Goal: Task Accomplishment & Management: Complete application form

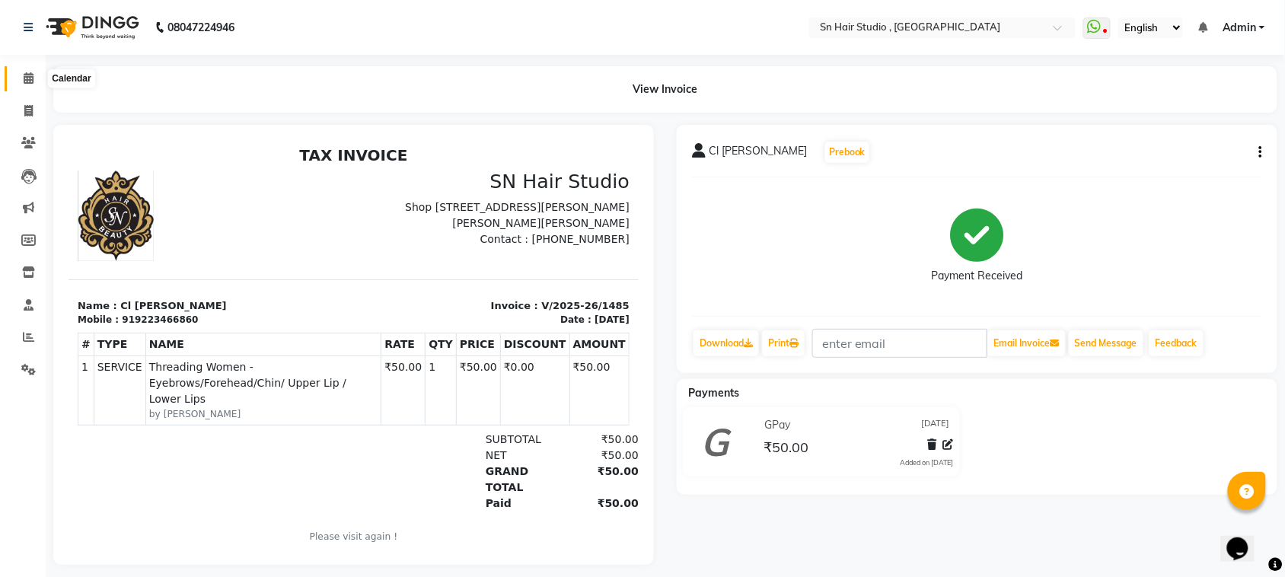
click at [27, 78] on icon at bounding box center [29, 77] width 10 height 11
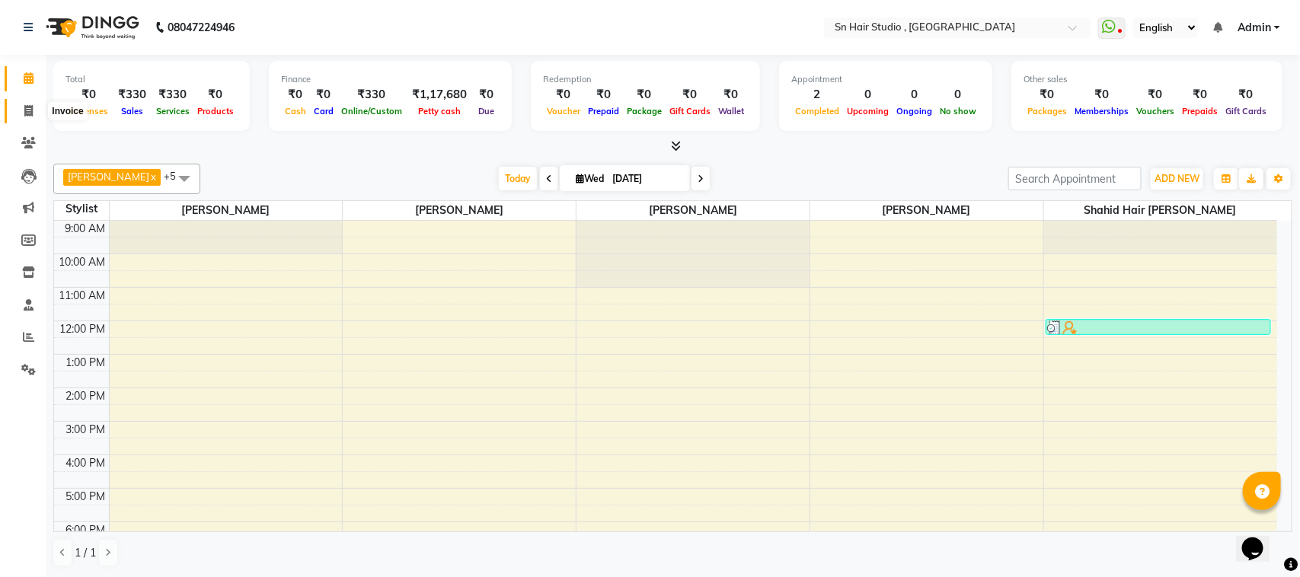
click at [25, 109] on icon at bounding box center [28, 110] width 8 height 11
select select "service"
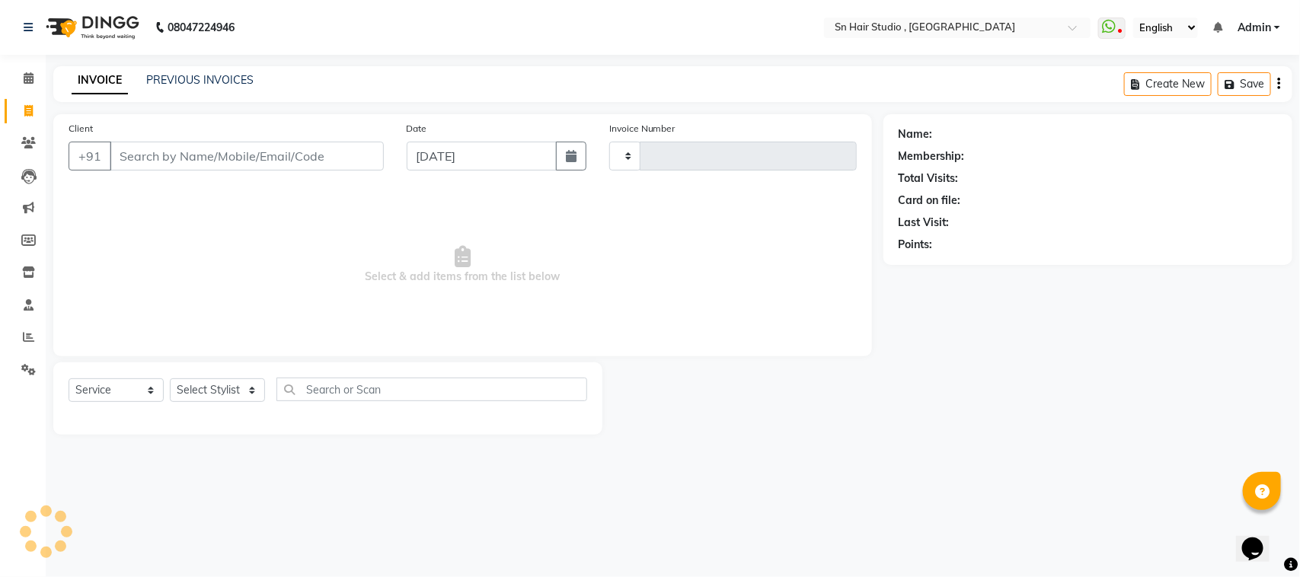
click at [126, 152] on input "Client" at bounding box center [247, 156] width 274 height 29
type input "1486"
select select "6415"
click at [157, 152] on input "Client" at bounding box center [247, 156] width 274 height 29
click at [234, 390] on select "Select Stylist [PERSON_NAME] [PERSON_NAME] [PERSON_NAME] hair [PERSON_NAME]" at bounding box center [220, 390] width 101 height 24
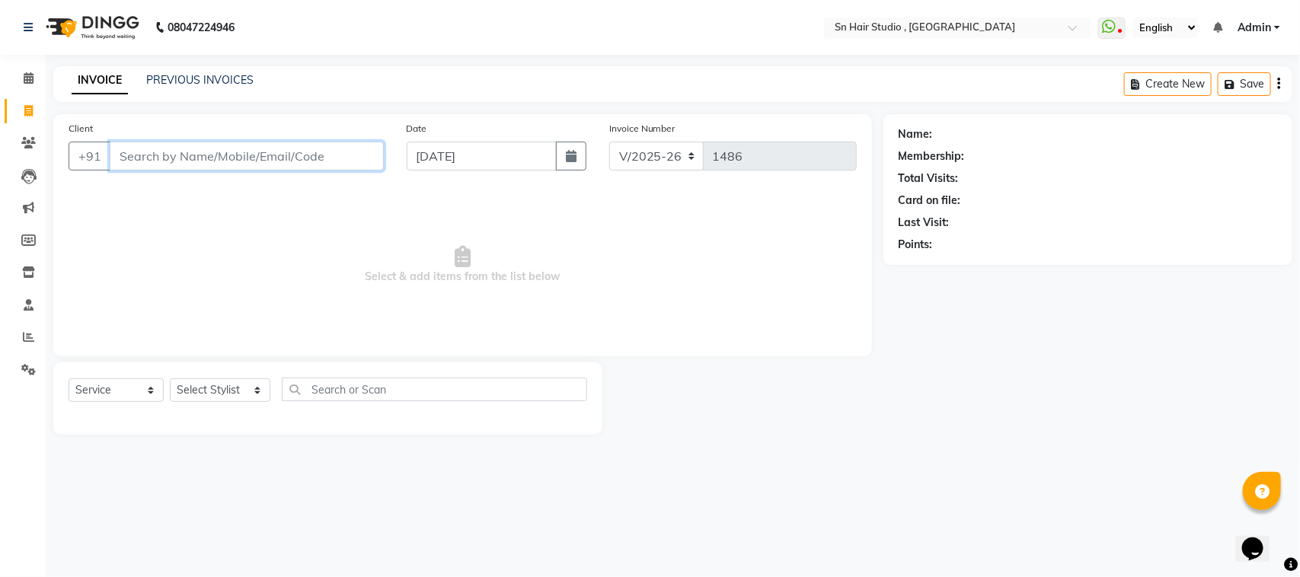
click at [249, 149] on input "Client" at bounding box center [247, 156] width 274 height 29
type input "8286797642"
click at [356, 152] on span "Add Client" at bounding box center [345, 155] width 60 height 15
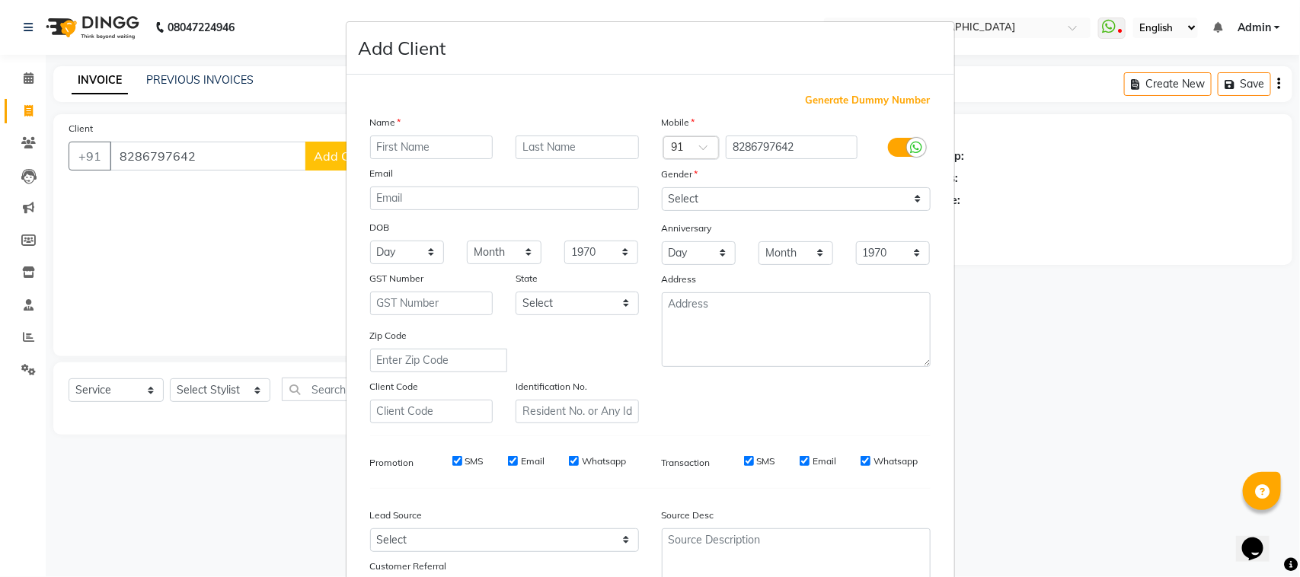
click at [433, 138] on input "text" at bounding box center [431, 148] width 123 height 24
type input "anjali"
click at [564, 153] on input "text" at bounding box center [577, 148] width 123 height 24
type input "[PERSON_NAME]"
click at [373, 146] on input "anjali" at bounding box center [431, 148] width 123 height 24
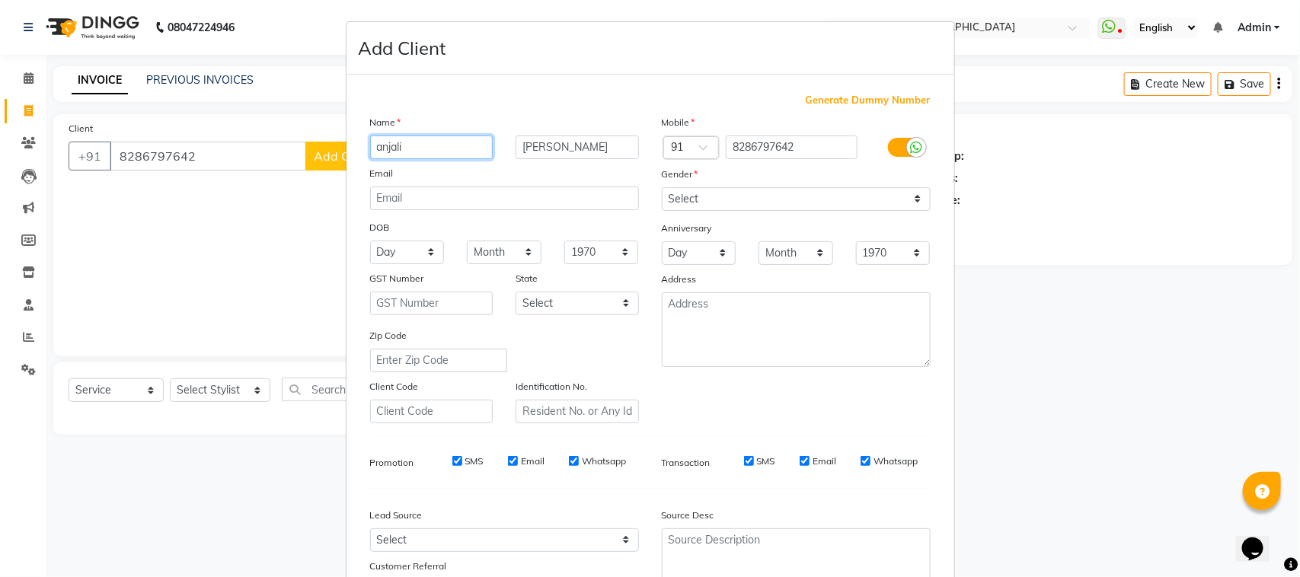
click at [373, 146] on input "anjali" at bounding box center [431, 148] width 123 height 24
click at [374, 147] on input "anjali" at bounding box center [431, 148] width 123 height 24
click at [374, 147] on input "njali" at bounding box center [431, 148] width 123 height 24
click at [455, 149] on input "ANjali" at bounding box center [431, 148] width 123 height 24
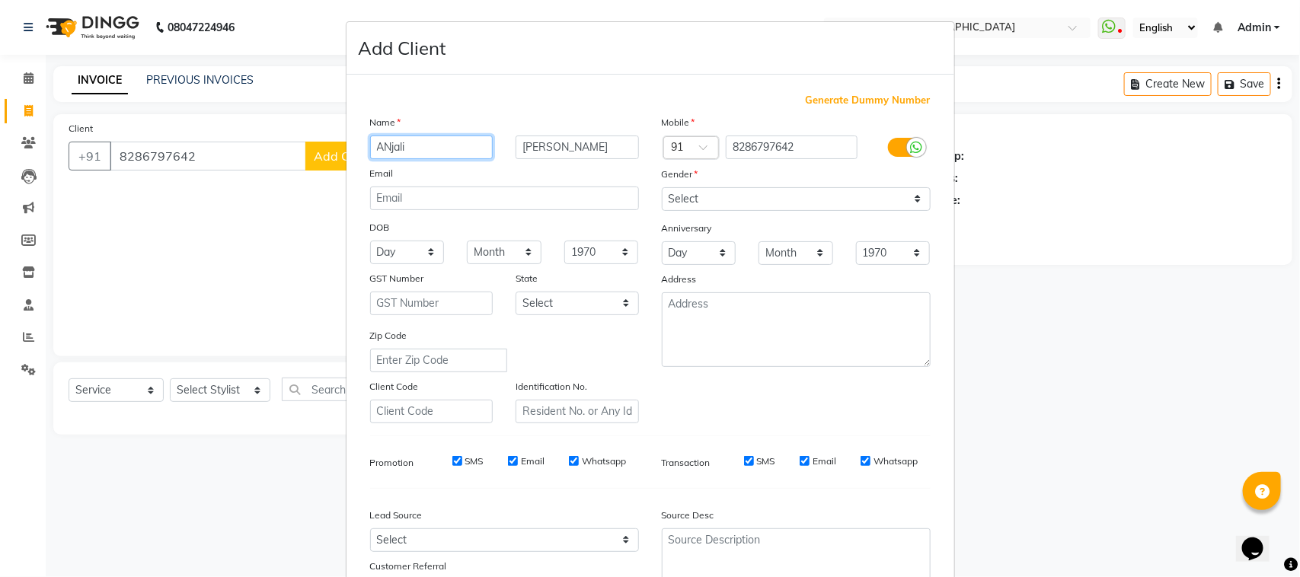
click at [386, 145] on input "ANjali" at bounding box center [431, 148] width 123 height 24
click at [385, 146] on input "ANjali" at bounding box center [431, 148] width 123 height 24
type input "Anjali"
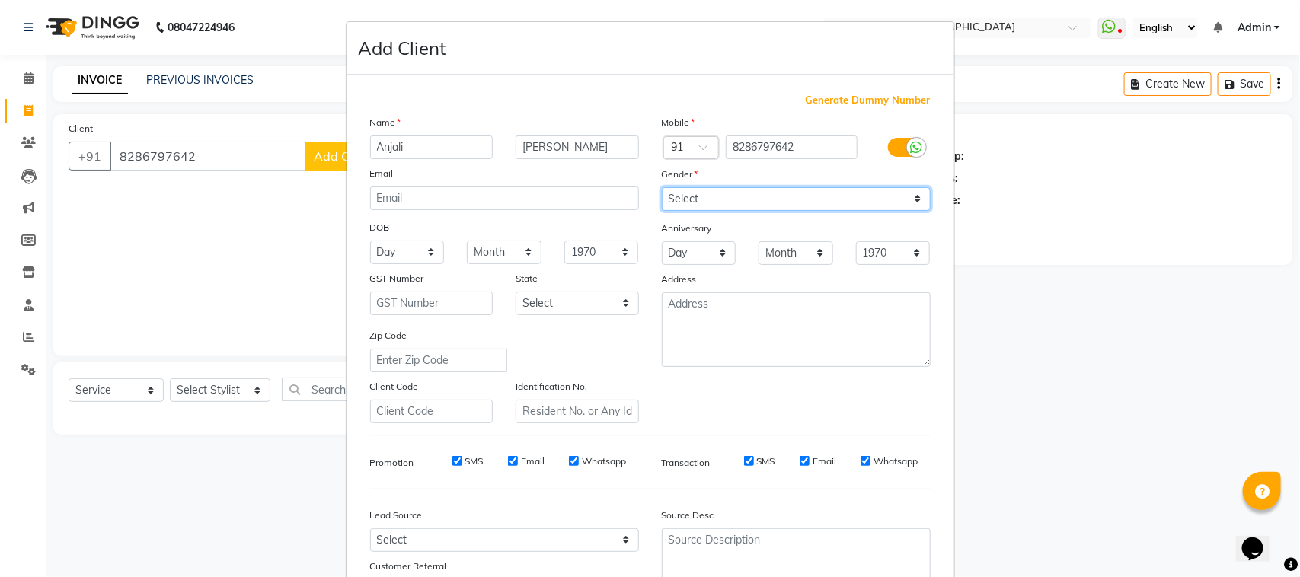
click at [684, 191] on select "Select [DEMOGRAPHIC_DATA] [DEMOGRAPHIC_DATA] Other Prefer Not To Say" at bounding box center [796, 199] width 269 height 24
select select "[DEMOGRAPHIC_DATA]"
click at [662, 187] on select "Select [DEMOGRAPHIC_DATA] [DEMOGRAPHIC_DATA] Other Prefer Not To Say" at bounding box center [796, 199] width 269 height 24
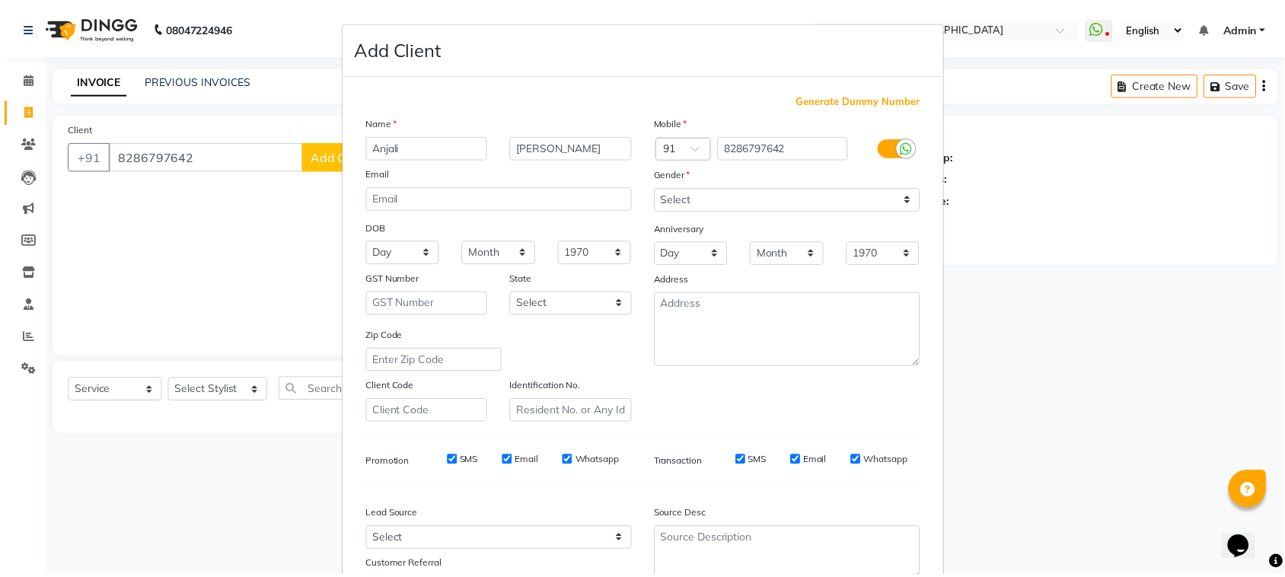
scroll to position [120, 0]
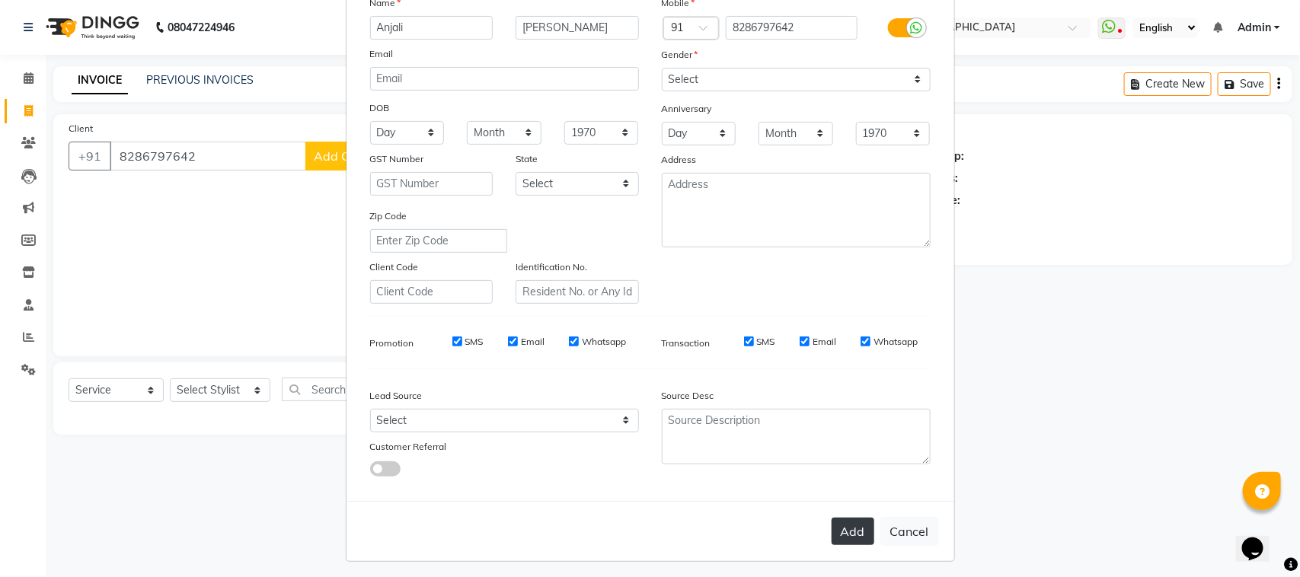
click at [851, 522] on button "Add" at bounding box center [853, 531] width 43 height 27
select select
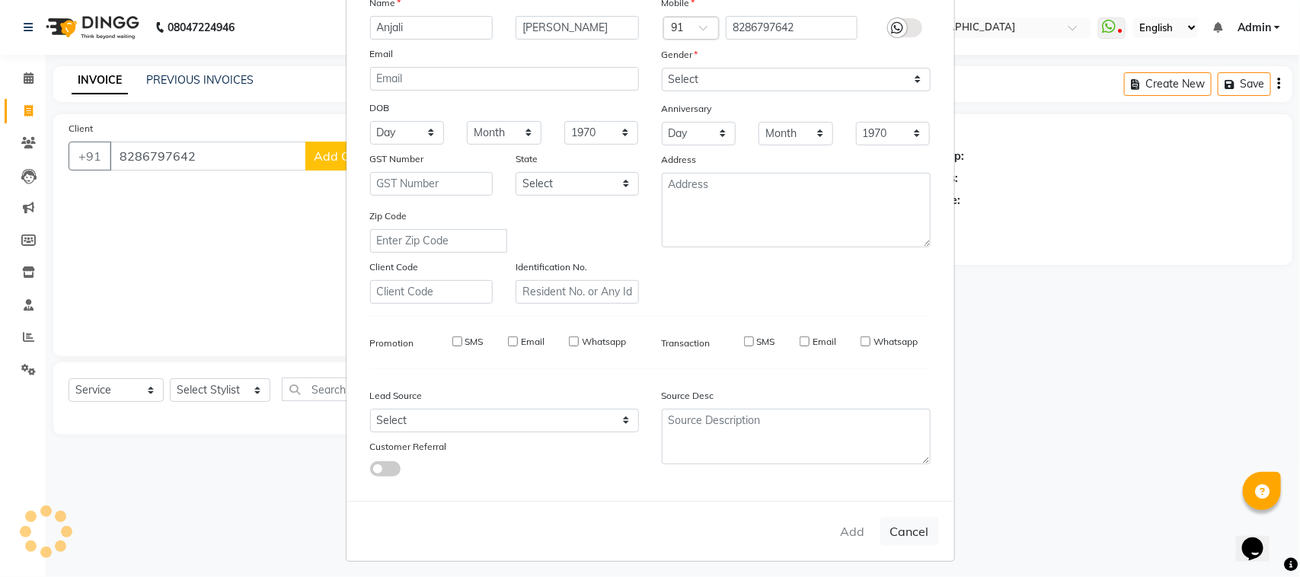
select select
checkbox input "false"
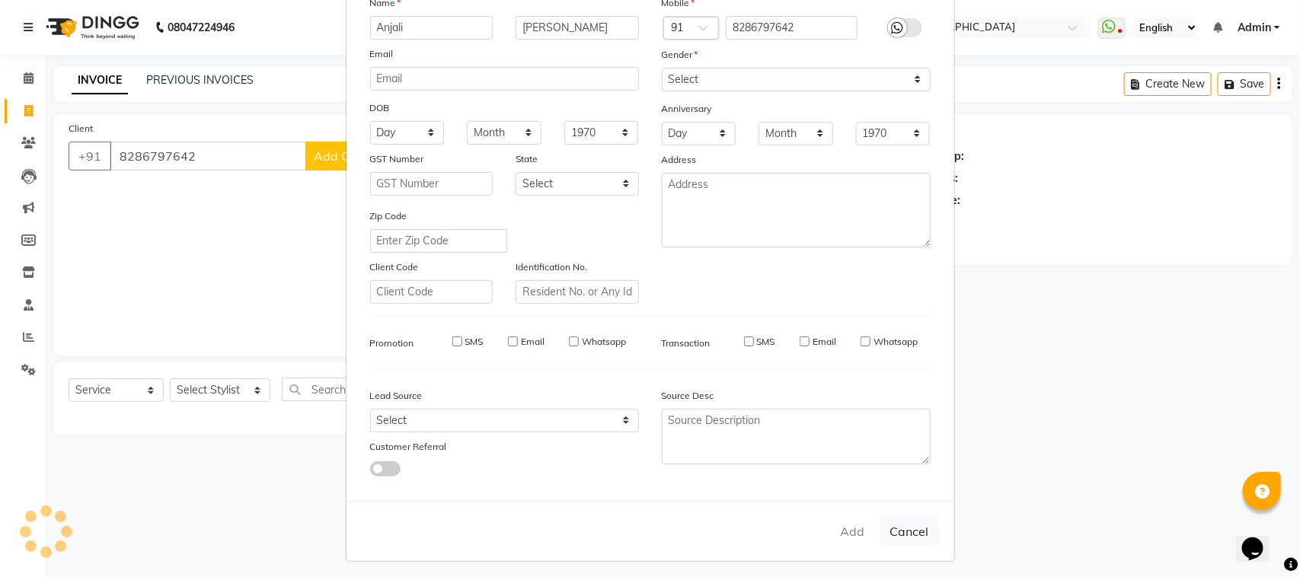
checkbox input "false"
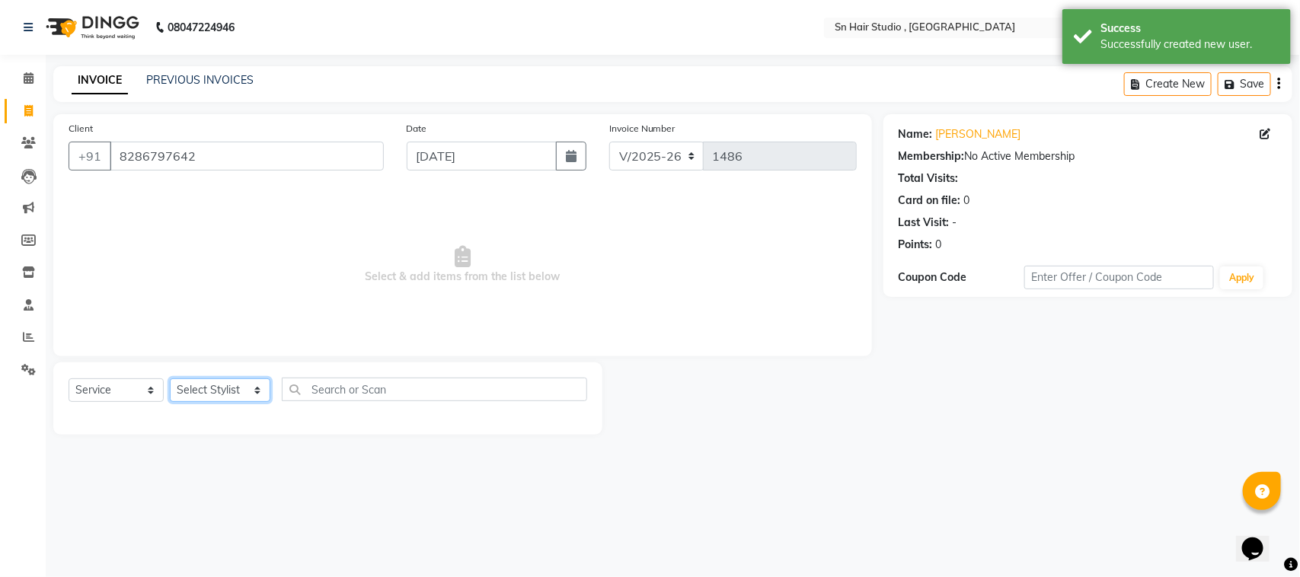
click at [236, 382] on select "Select Stylist [PERSON_NAME] [PERSON_NAME] [PERSON_NAME] hair [PERSON_NAME]" at bounding box center [220, 390] width 101 height 24
select select "52392"
click at [170, 378] on select "Select Stylist [PERSON_NAME] [PERSON_NAME] [PERSON_NAME] hair [PERSON_NAME]" at bounding box center [220, 390] width 101 height 24
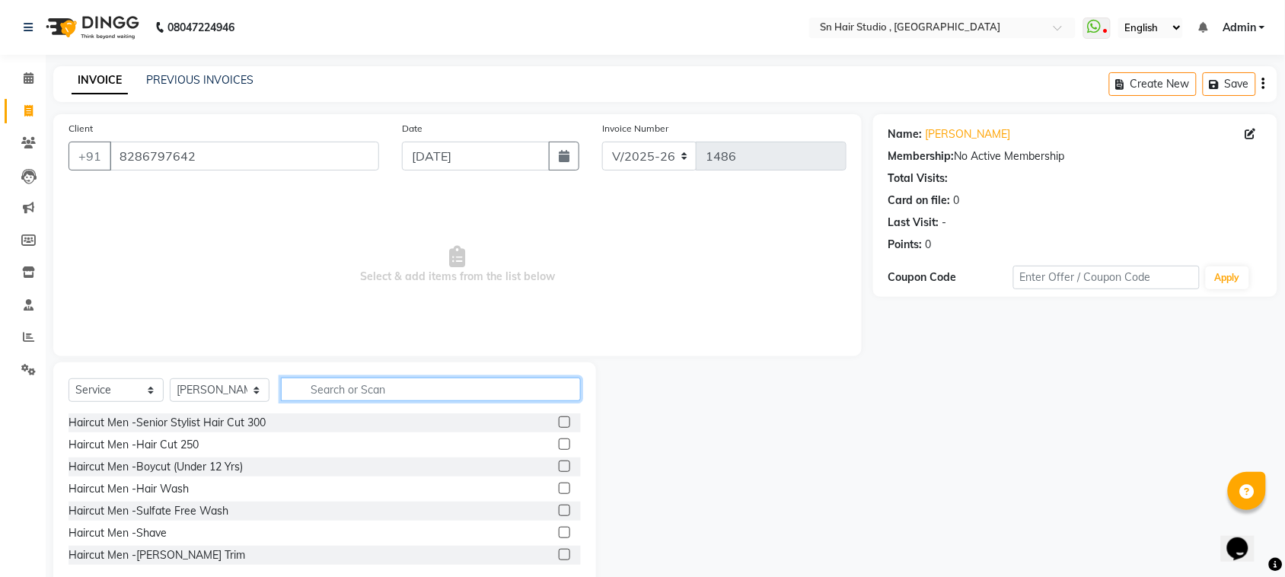
click at [320, 391] on input "text" at bounding box center [431, 390] width 300 height 24
type input "ey"
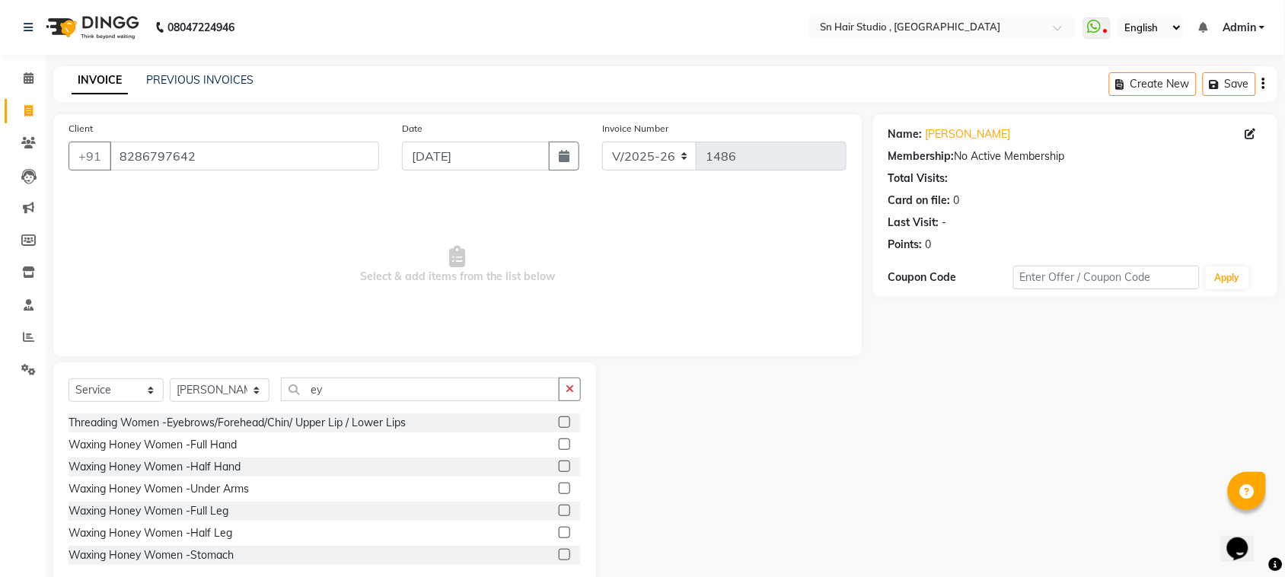
click at [559, 423] on label at bounding box center [564, 422] width 11 height 11
click at [559, 423] on input "checkbox" at bounding box center [564, 423] width 10 height 10
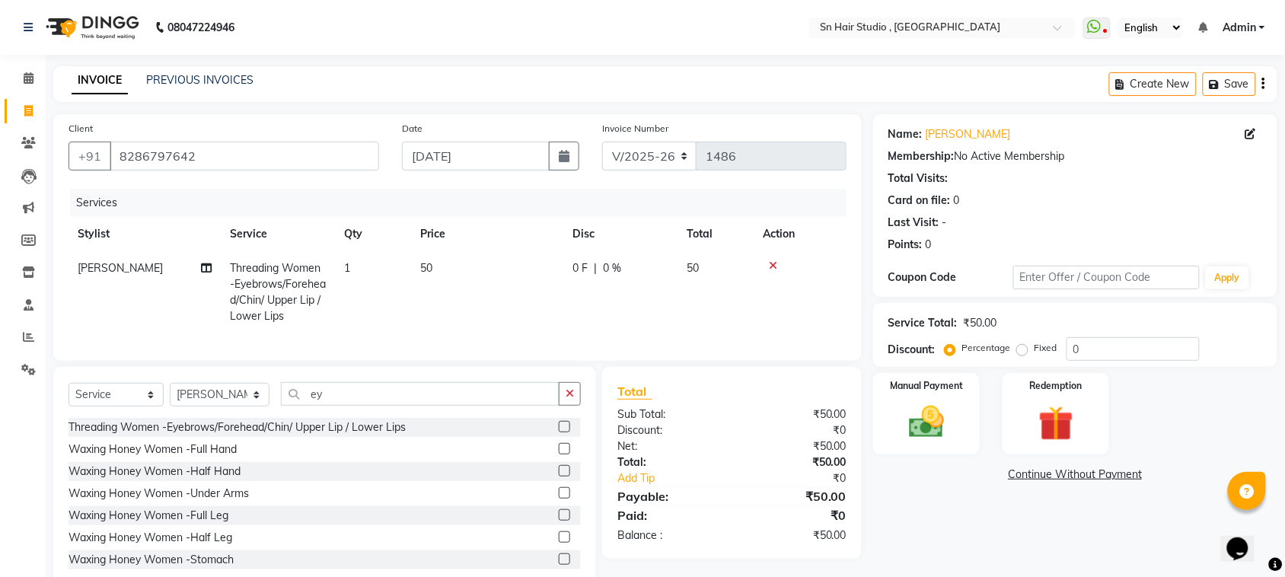
click at [559, 433] on label at bounding box center [564, 426] width 11 height 11
click at [559, 433] on input "checkbox" at bounding box center [564, 428] width 10 height 10
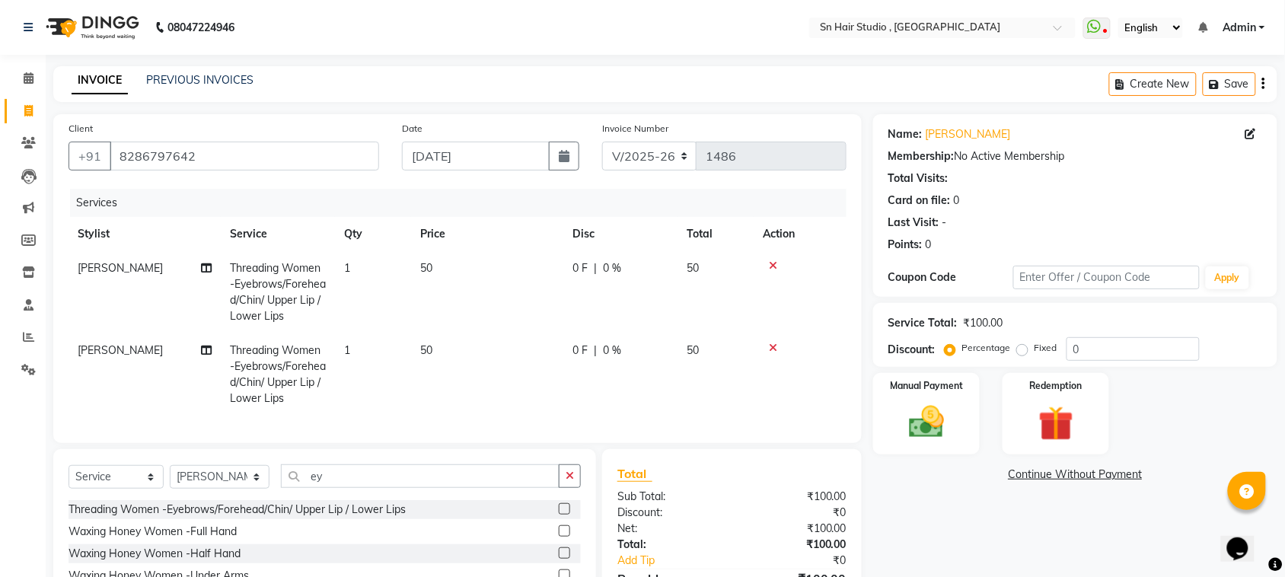
click at [559, 515] on label at bounding box center [564, 508] width 11 height 11
click at [559, 515] on input "checkbox" at bounding box center [564, 510] width 10 height 10
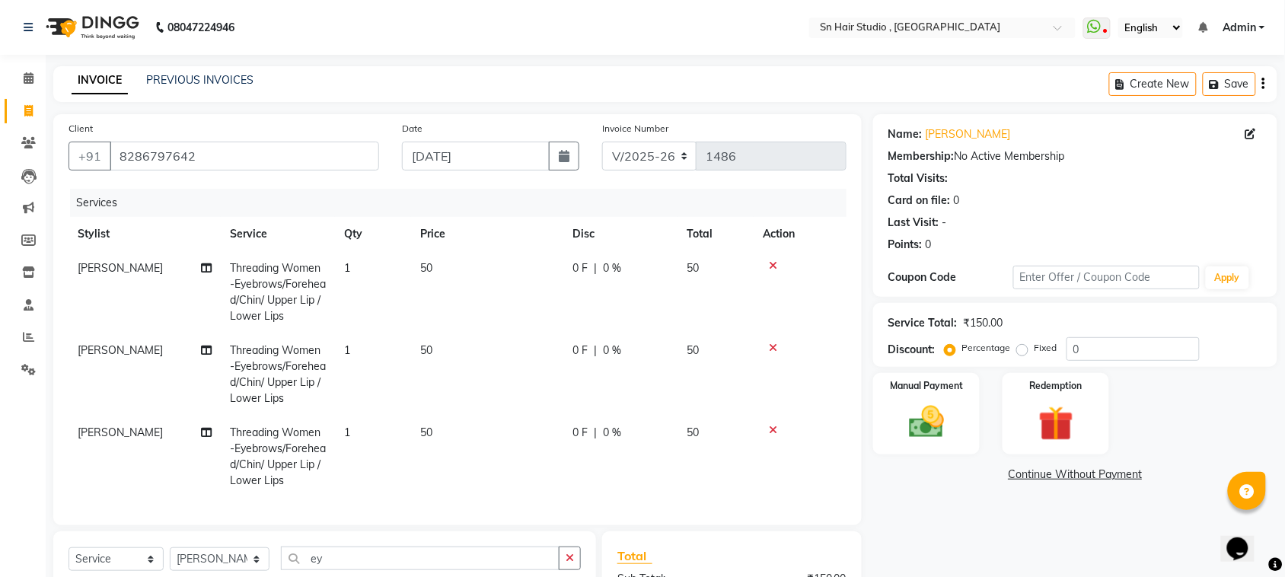
checkbox input "false"
click at [922, 411] on img at bounding box center [926, 422] width 59 height 42
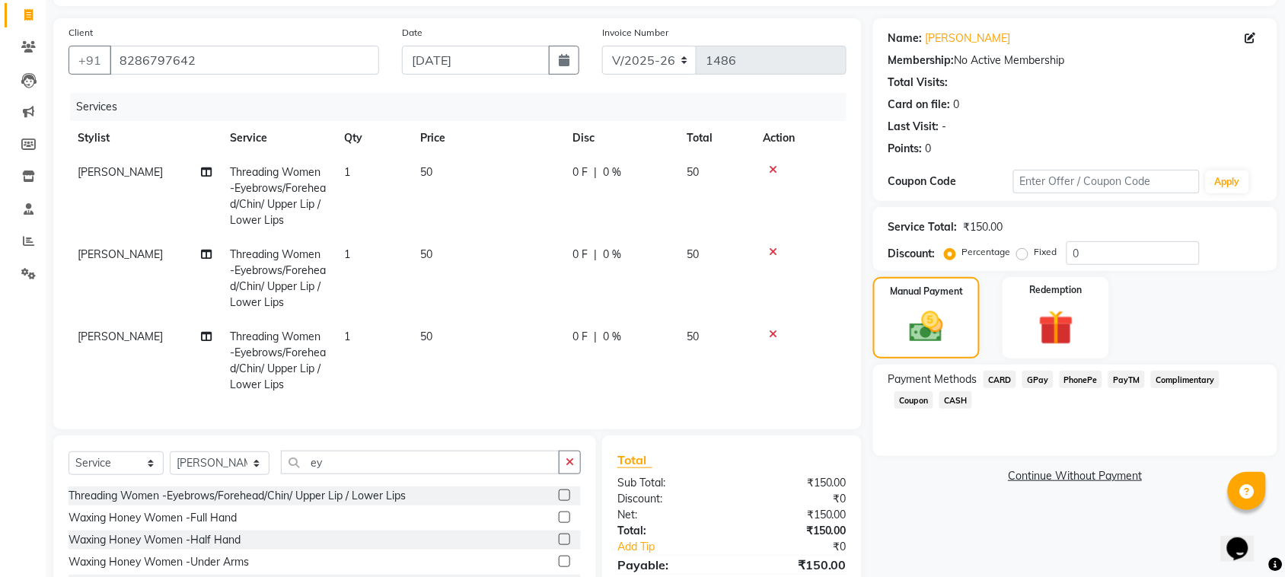
scroll to position [181, 0]
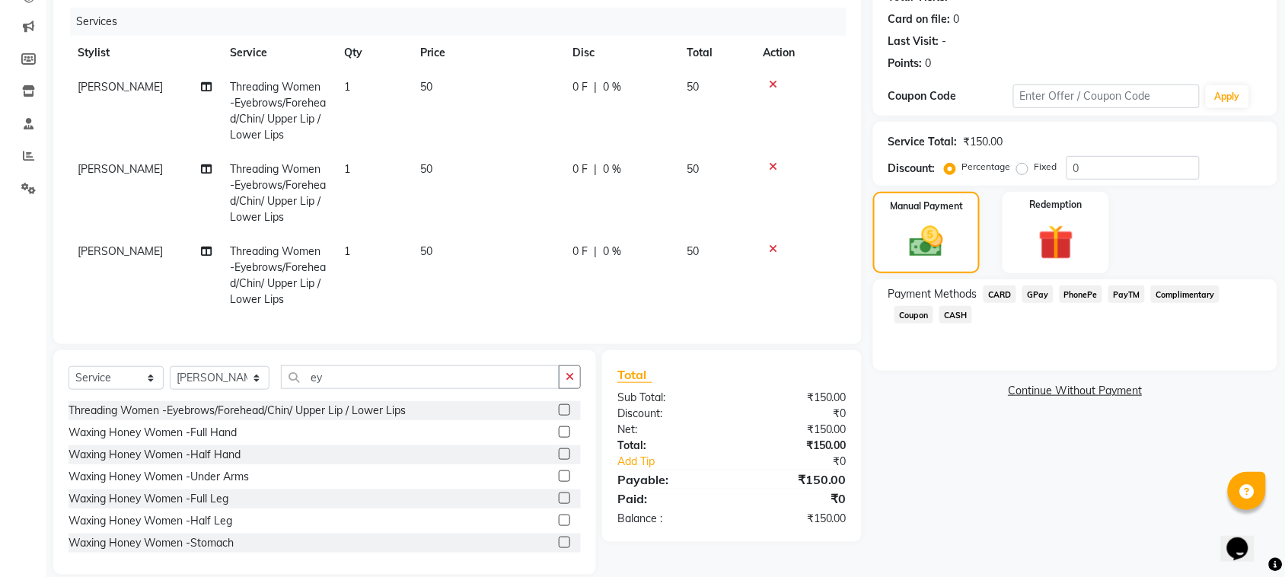
click at [1033, 292] on span "GPay" at bounding box center [1038, 295] width 31 height 18
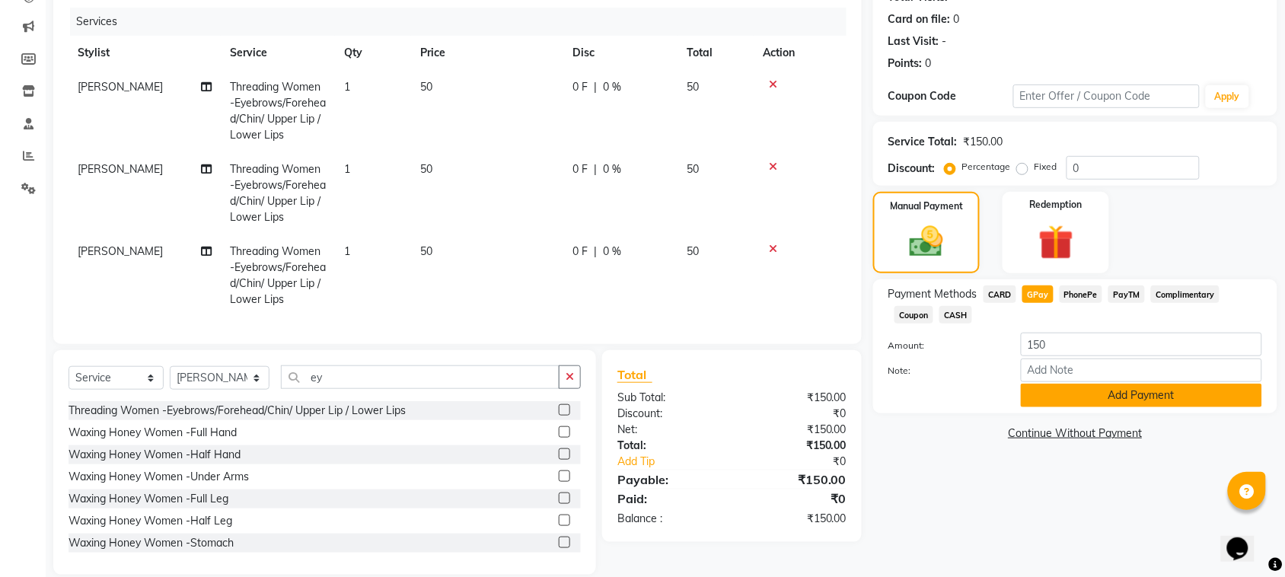
click at [1083, 396] on button "Add Payment" at bounding box center [1141, 396] width 241 height 24
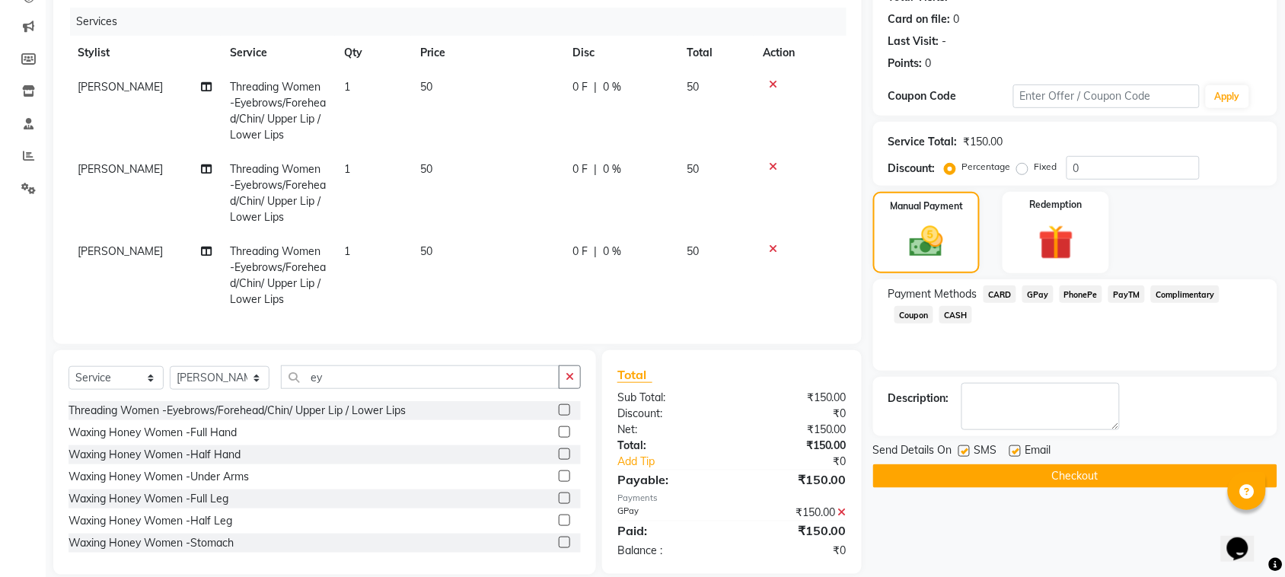
click at [1078, 476] on button "Checkout" at bounding box center [1075, 477] width 404 height 24
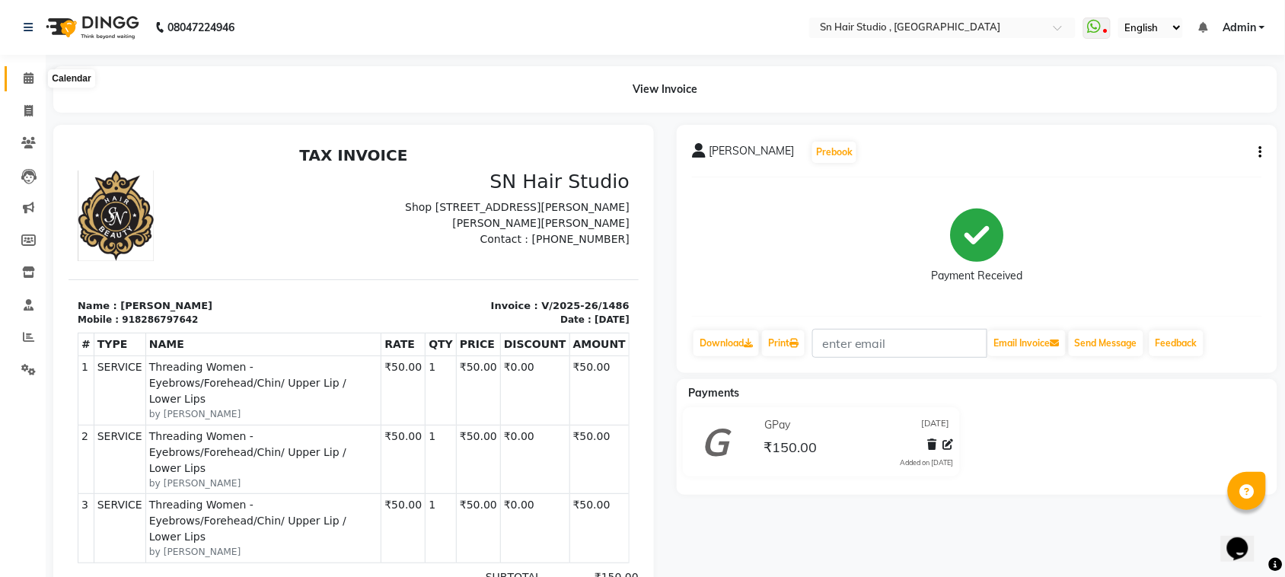
click at [29, 70] on span at bounding box center [28, 79] width 27 height 18
